Goal: Task Accomplishment & Management: Manage account settings

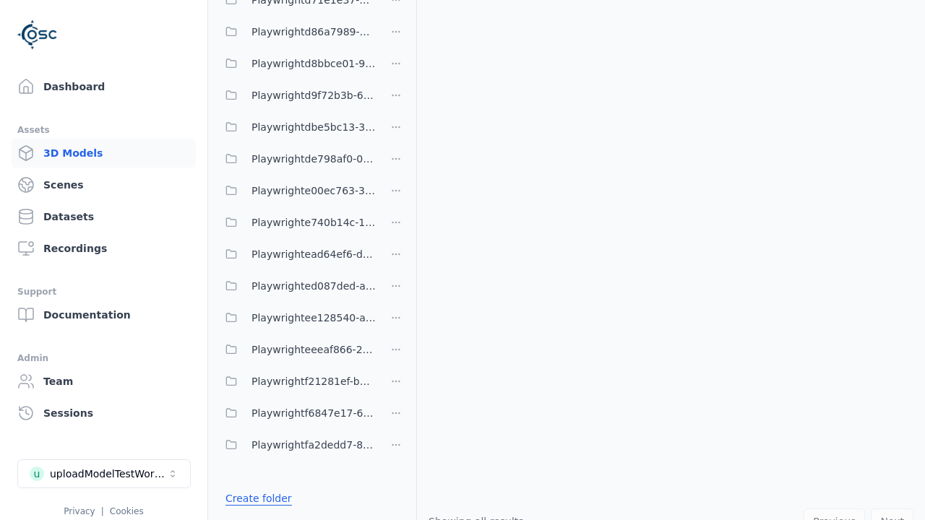
click at [254, 498] on link "Create folder" at bounding box center [258, 498] width 66 height 14
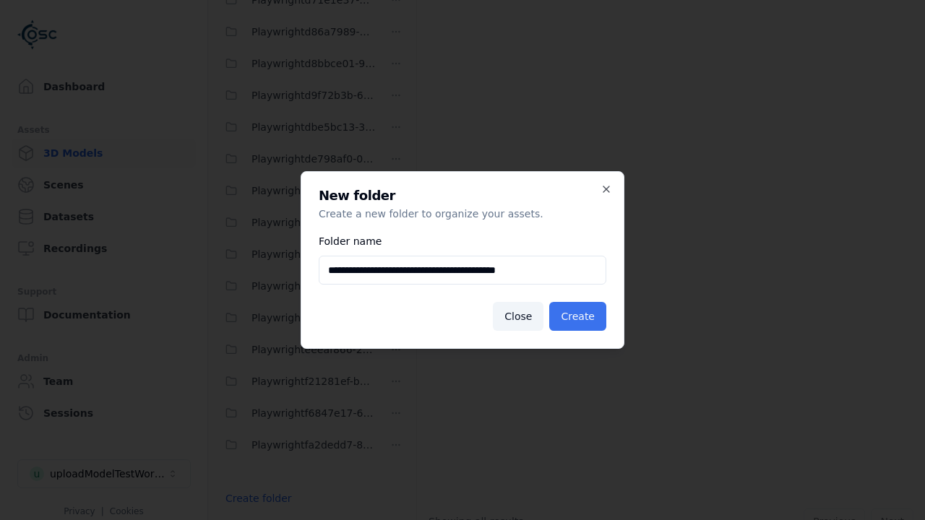
type input "**********"
click at [579, 316] on button "Create" at bounding box center [577, 316] width 57 height 29
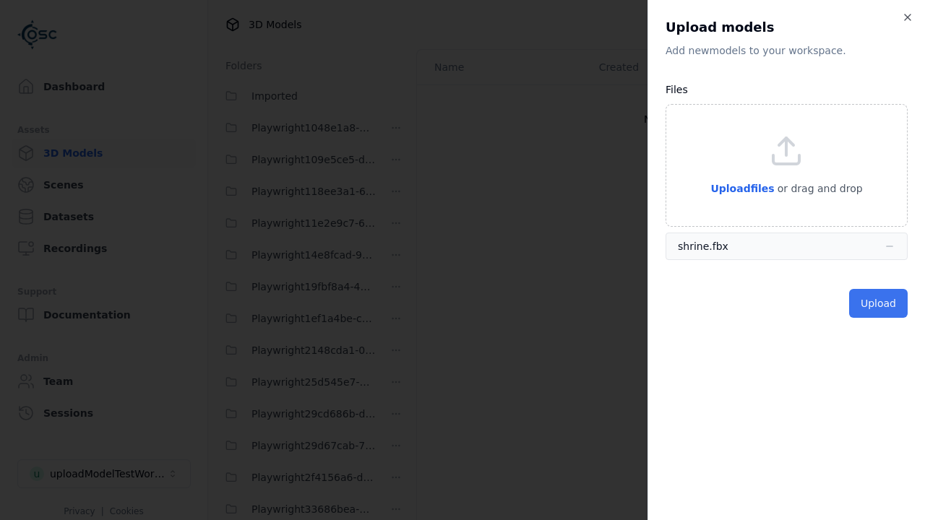
click at [879, 303] on button "Upload" at bounding box center [878, 303] width 59 height 29
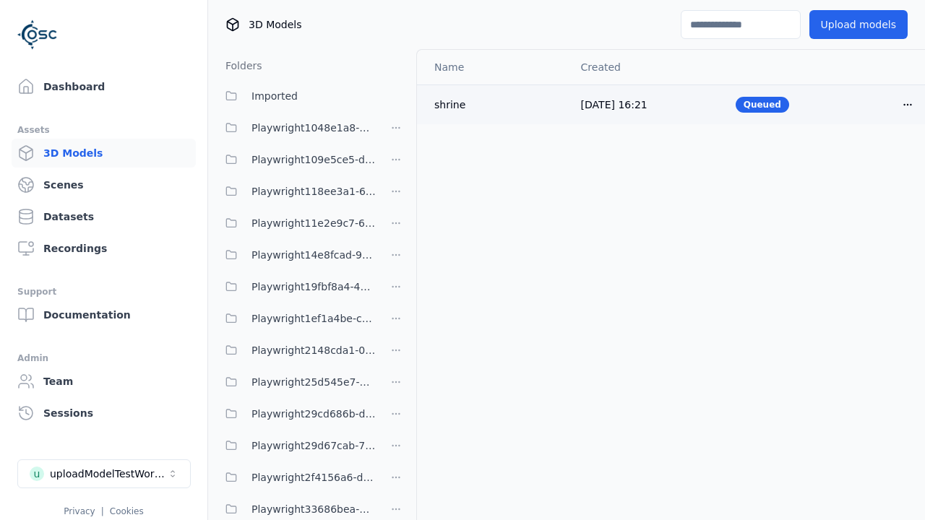
click at [907, 104] on html "Support Dashboard Assets 3D Models Scenes Datasets Recordings Support Documenta…" at bounding box center [462, 260] width 925 height 520
click at [876, 160] on div "Delete" at bounding box center [875, 160] width 85 height 23
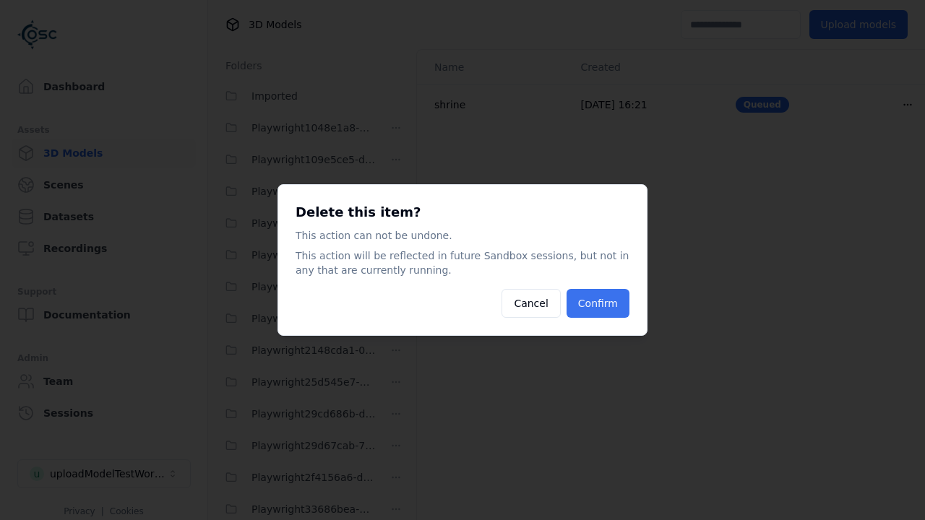
click at [600, 303] on button "Confirm" at bounding box center [597, 303] width 63 height 29
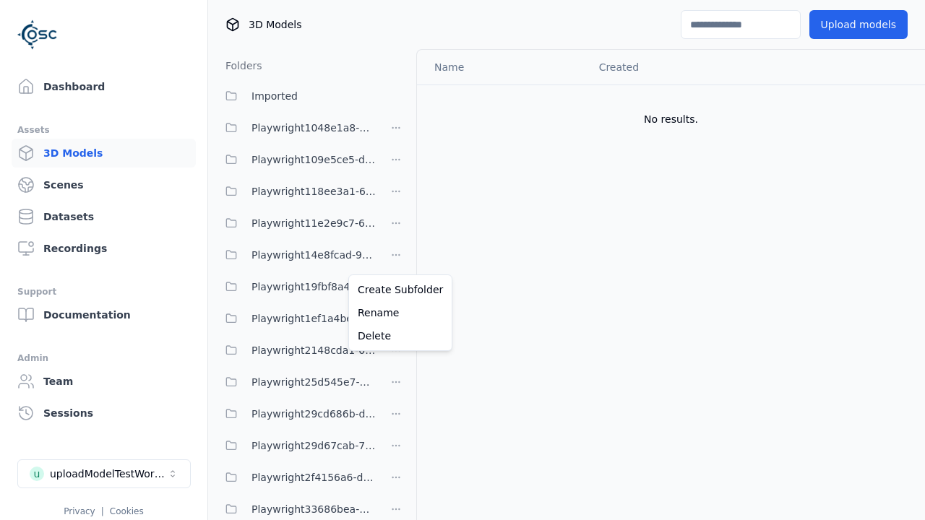
click at [396, 260] on html "Support Dashboard Assets 3D Models Scenes Datasets Recordings Support Documenta…" at bounding box center [462, 260] width 925 height 520
